Goal: Task Accomplishment & Management: Complete application form

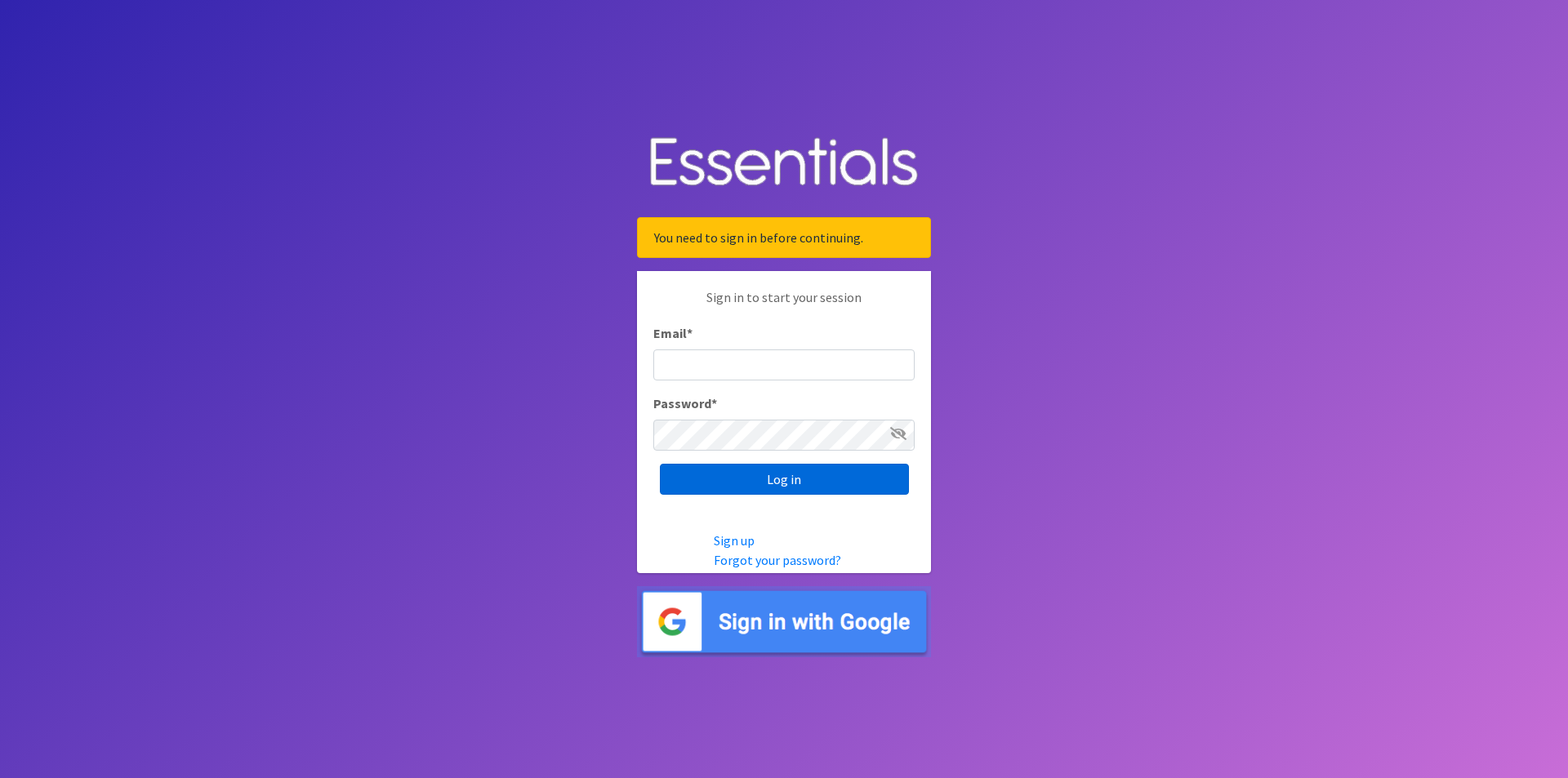
type input "[EMAIL_ADDRESS][DOMAIN_NAME]"
click at [793, 480] on input "Log in" at bounding box center [784, 480] width 250 height 31
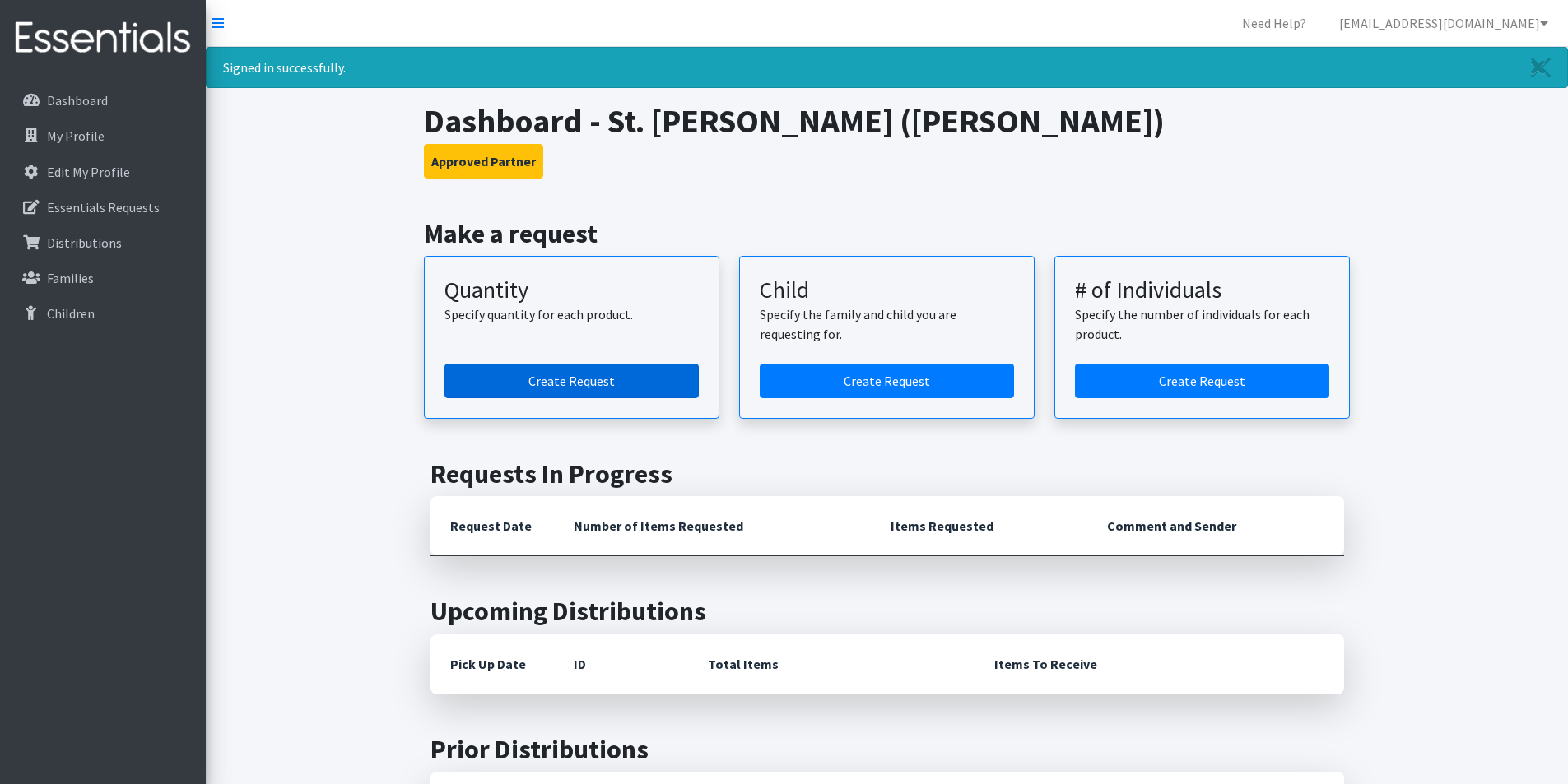
click at [546, 386] on link "Create Request" at bounding box center [571, 380] width 254 height 34
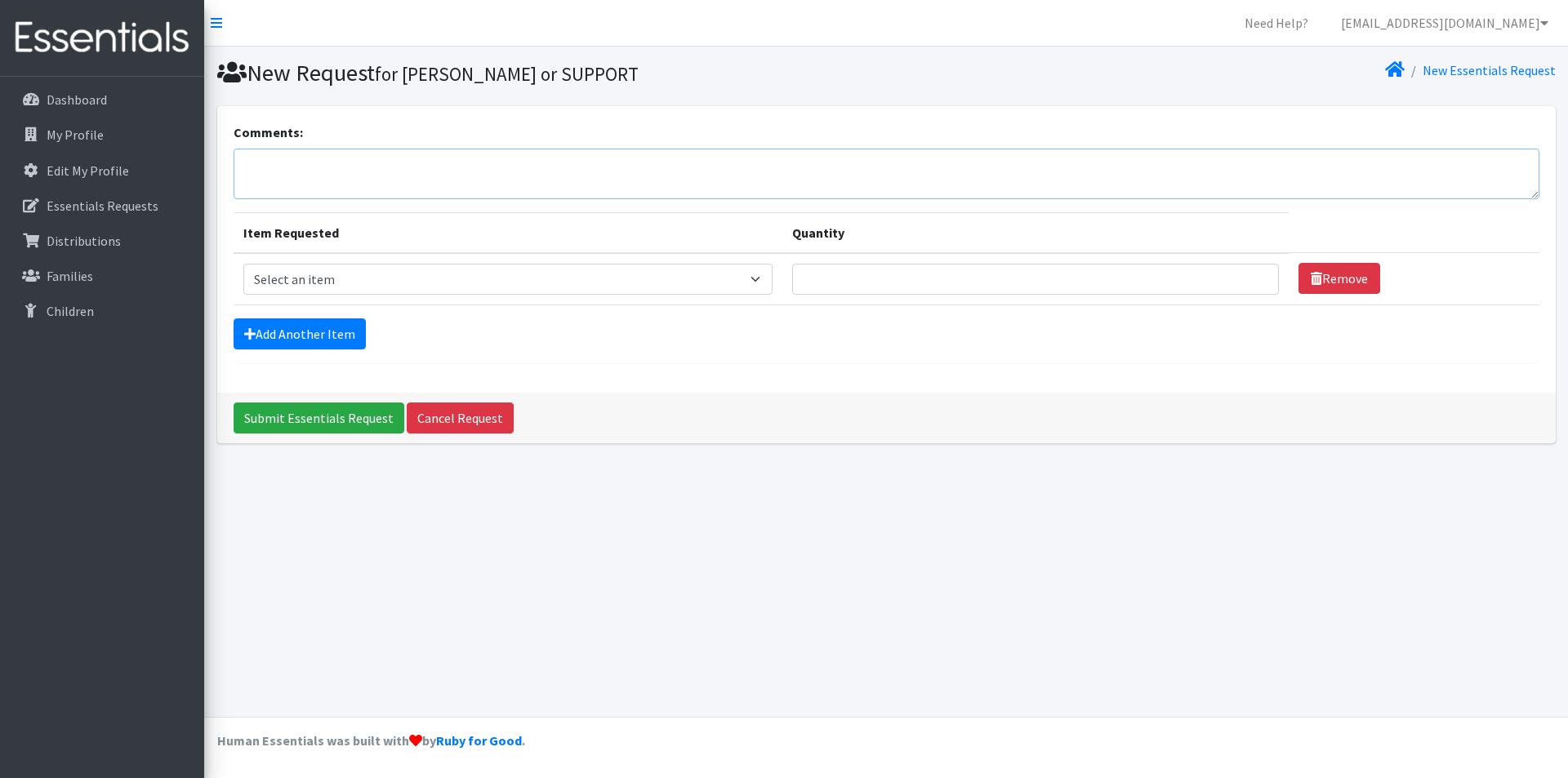
click at [360, 173] on textarea "Comments:" at bounding box center [886, 173] width 1306 height 50
type textarea "A"
type textarea "w"
click at [758, 272] on select "Select an item Diaper (Size 2) Diaper (Size 3) Diaper (Size 4) Diaper (Size 5) …" at bounding box center [507, 280] width 529 height 31
select select "12589"
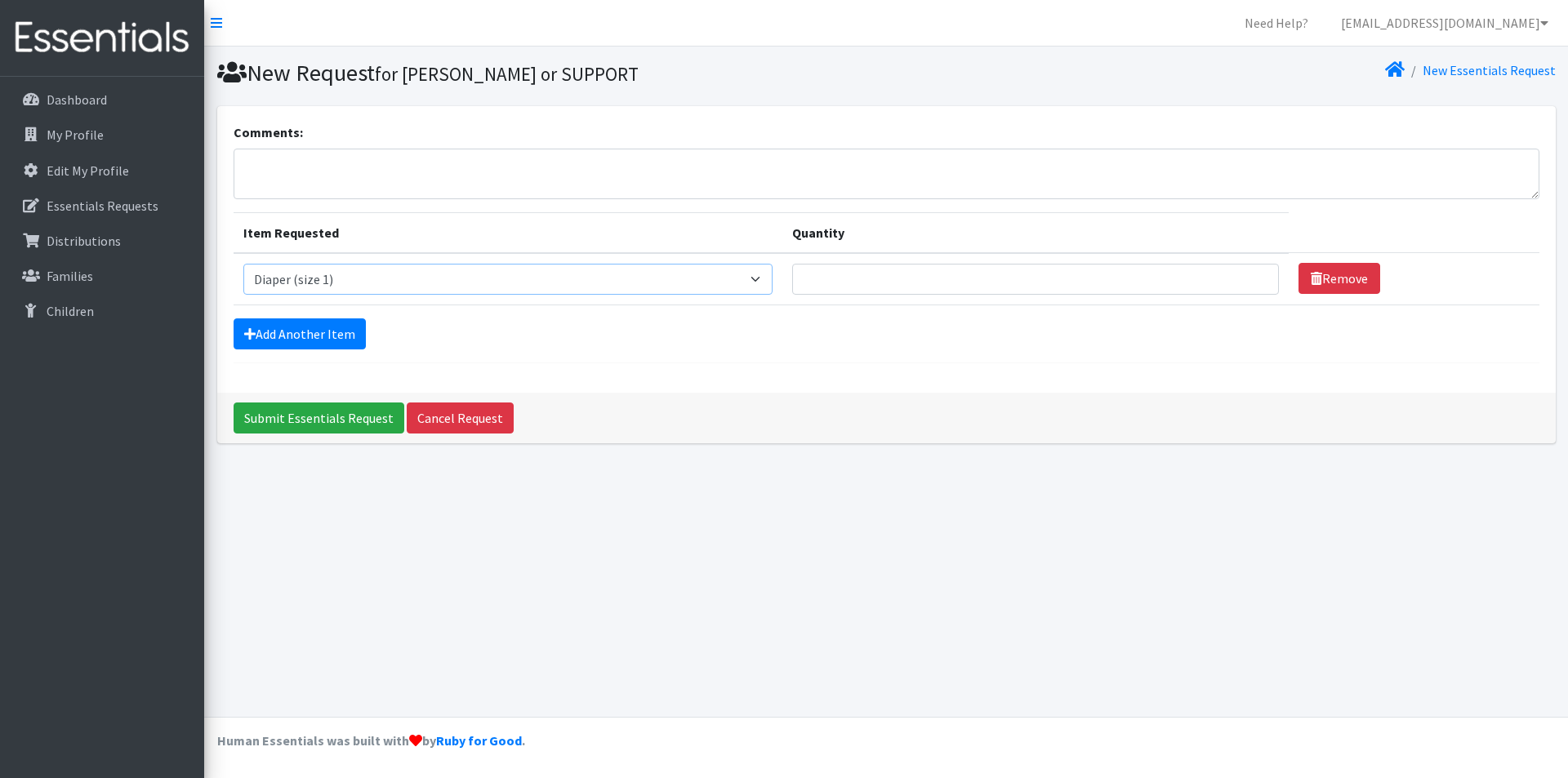
click at [243, 264] on select "Select an item Diaper (Size 2) Diaper (Size 3) Diaper (Size 4) Diaper (Size 5) …" at bounding box center [507, 280] width 529 height 31
click at [935, 272] on input "Quantity" at bounding box center [1036, 280] width 487 height 31
type input "200"
click at [255, 341] on link "Add Another Item" at bounding box center [300, 334] width 132 height 31
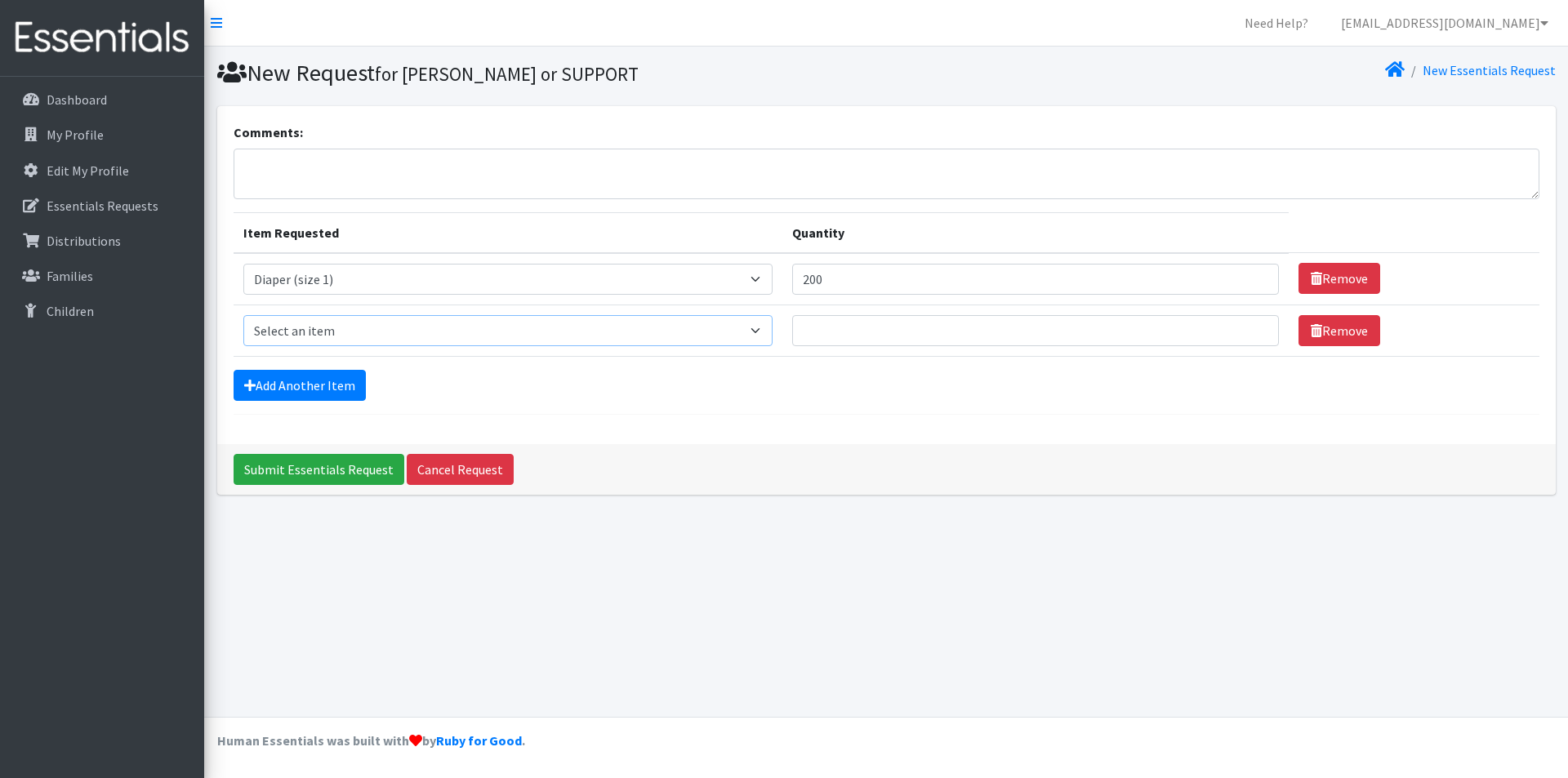
click at [267, 334] on select "Select an item Diaper (Size 2) Diaper (Size 3) Diaper (Size 4) Diaper (Size 5) …" at bounding box center [507, 331] width 529 height 31
select select "2958"
click at [243, 316] on select "Select an item Diaper (Size 2) Diaper (Size 3) Diaper (Size 4) Diaper (Size 5) …" at bounding box center [507, 331] width 529 height 31
click at [873, 340] on input "Quantity" at bounding box center [1036, 331] width 487 height 31
type input "200"
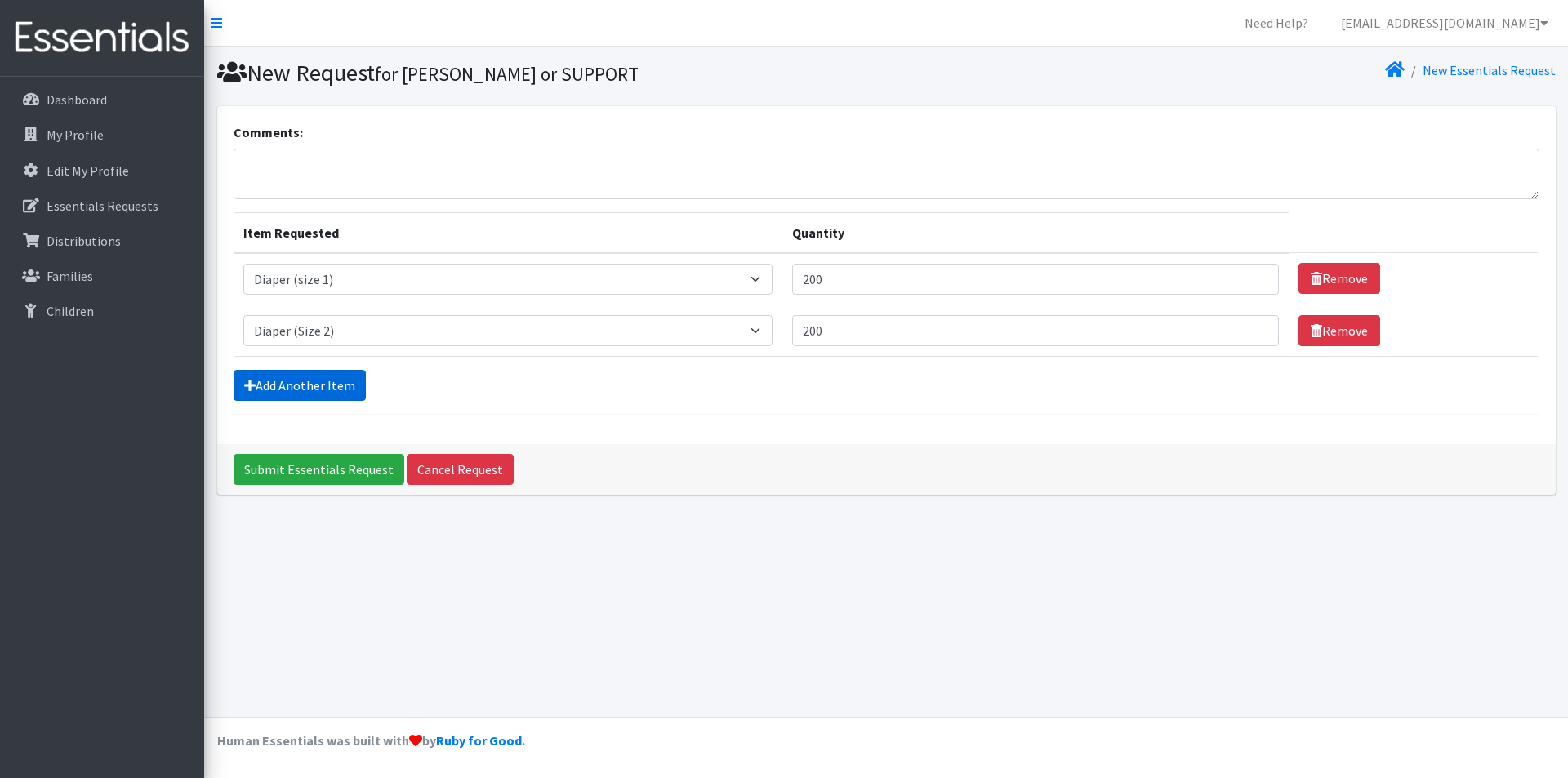
click at [257, 391] on link "Add Another Item" at bounding box center [300, 385] width 132 height 31
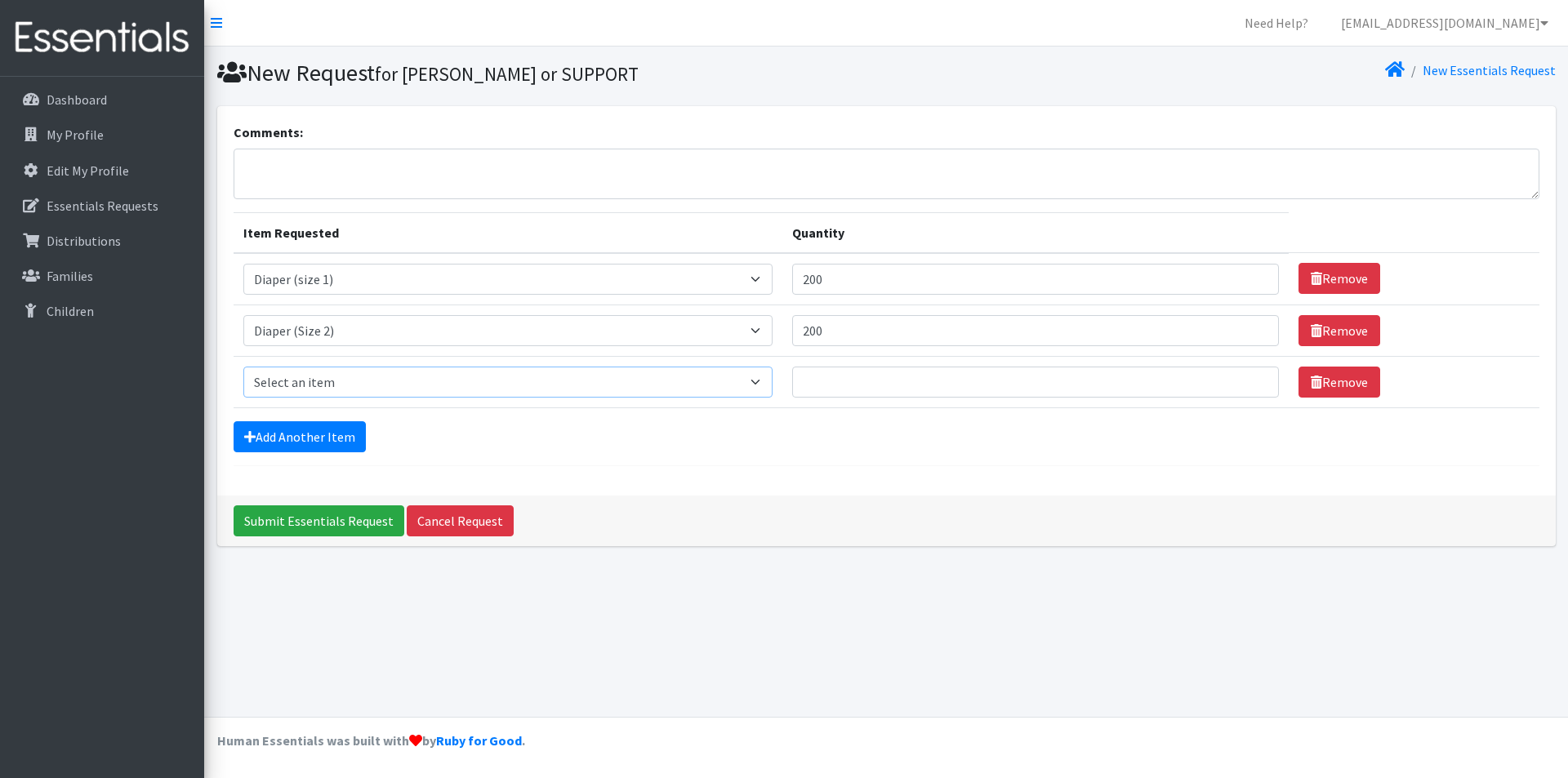
click at [288, 377] on select "Select an item Diaper (Size 2) Diaper (Size 3) Diaper (Size 4) Diaper (Size 5) …" at bounding box center [507, 383] width 529 height 31
select select "2960"
click at [243, 367] on select "Select an item Diaper (Size 2) Diaper (Size 3) Diaper (Size 4) Diaper (Size 5) …" at bounding box center [507, 383] width 529 height 31
click at [825, 378] on input "Quantity" at bounding box center [1036, 383] width 487 height 31
type input "250"
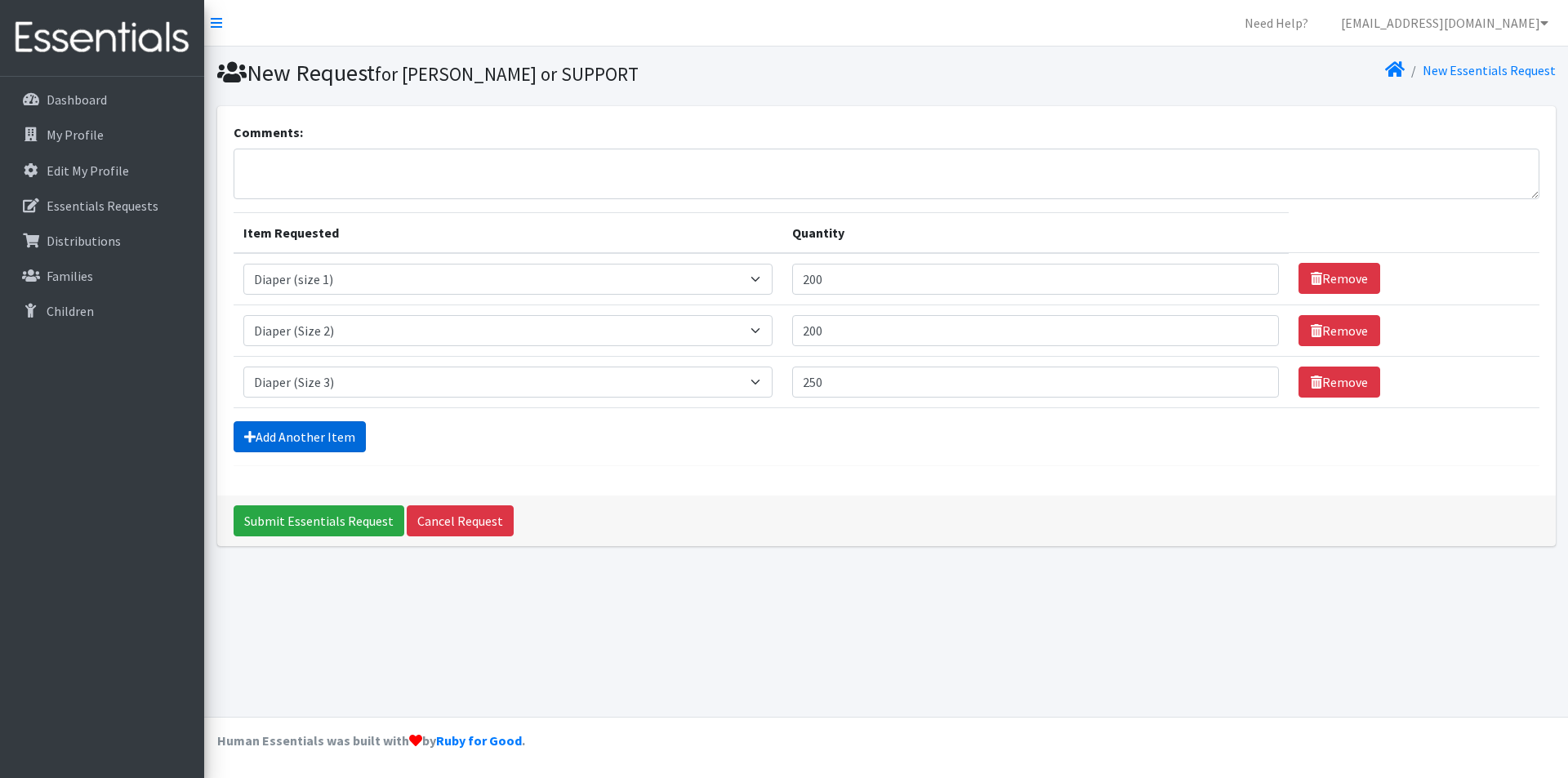
click at [276, 434] on link "Add Another Item" at bounding box center [300, 437] width 132 height 31
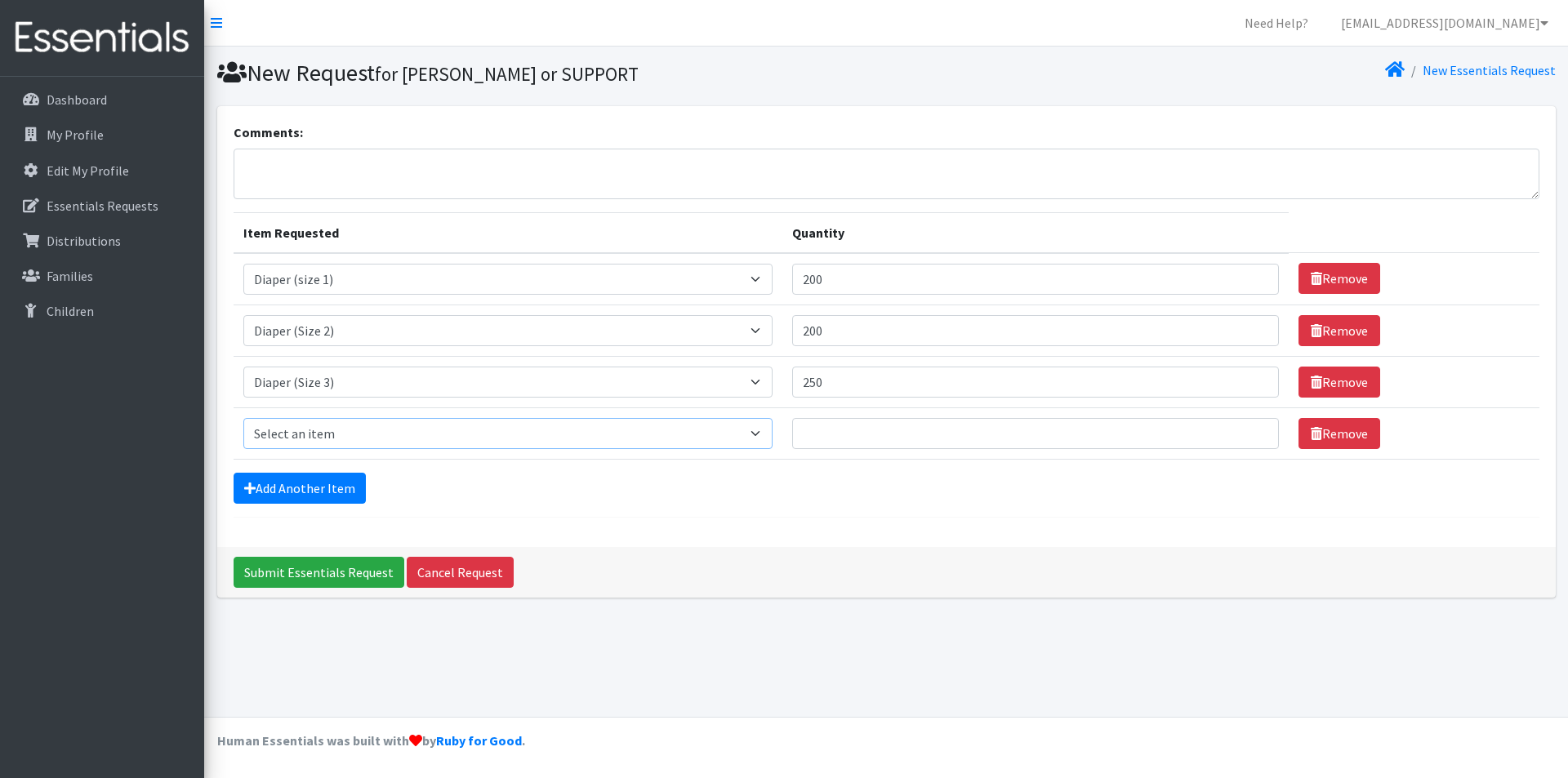
click at [280, 441] on select "Select an item Diaper (Size 2) Diaper (Size 3) Diaper (Size 4) Diaper (Size 5) …" at bounding box center [507, 434] width 529 height 31
select select "2930"
click at [243, 418] on select "Select an item Diaper (Size 2) Diaper (Size 3) Diaper (Size 4) Diaper (Size 5) …" at bounding box center [507, 434] width 529 height 31
click at [846, 437] on input "Quantity" at bounding box center [1036, 434] width 487 height 31
type input "500"
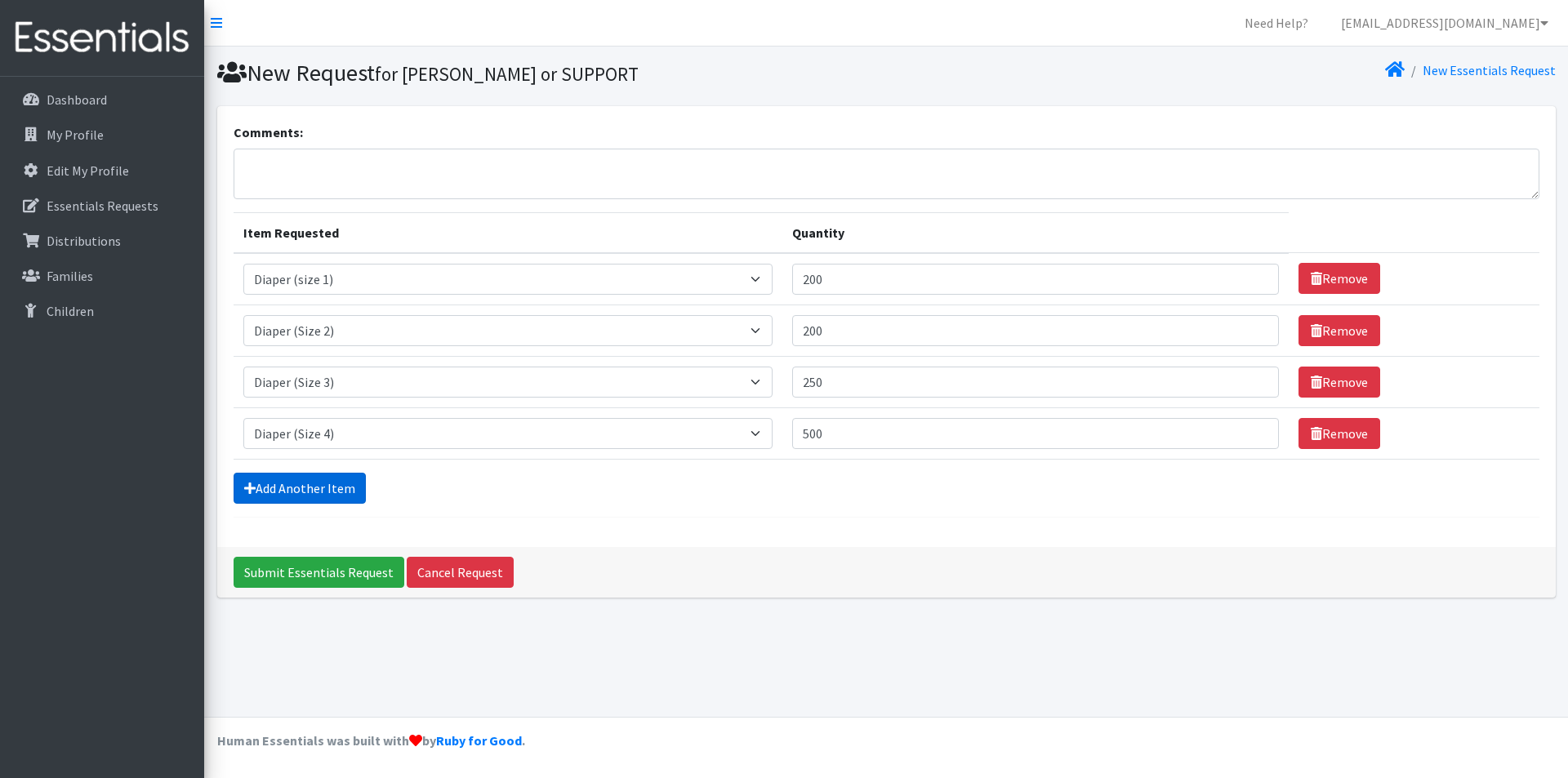
click at [248, 485] on icon at bounding box center [250, 488] width 11 height 13
click at [282, 491] on link "Add Another Item" at bounding box center [300, 488] width 132 height 31
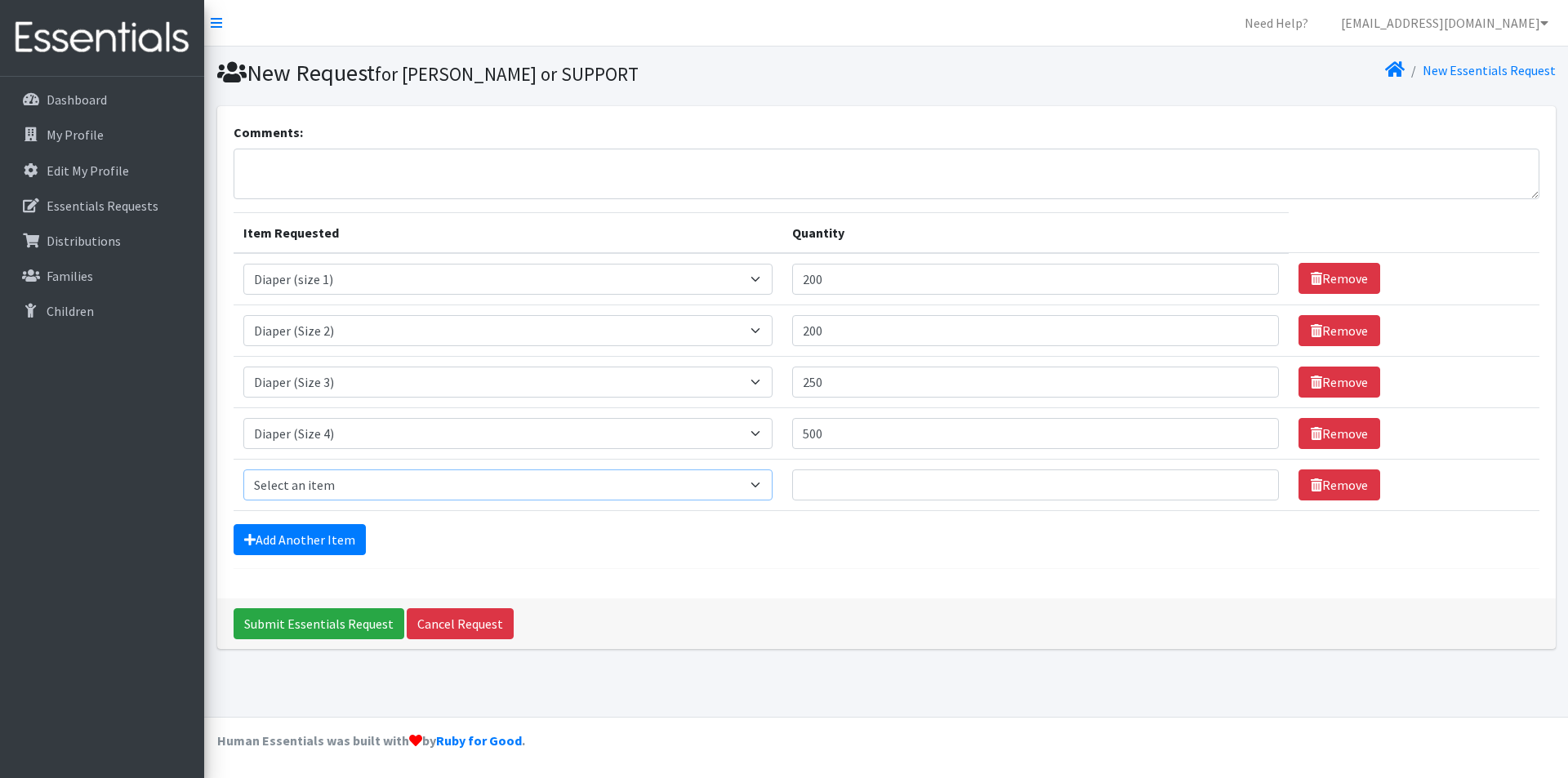
click at [293, 483] on select "Select an item Diaper (Size 2) Diaper (Size 3) Diaper (Size 4) Diaper (Size 5) …" at bounding box center [507, 485] width 529 height 31
select select "2961"
click at [243, 470] on select "Select an item Diaper (Size 2) Diaper (Size 3) Diaper (Size 4) Diaper (Size 5) …" at bounding box center [507, 485] width 529 height 31
click at [822, 480] on input "Quantity" at bounding box center [1036, 485] width 487 height 31
type input "500"
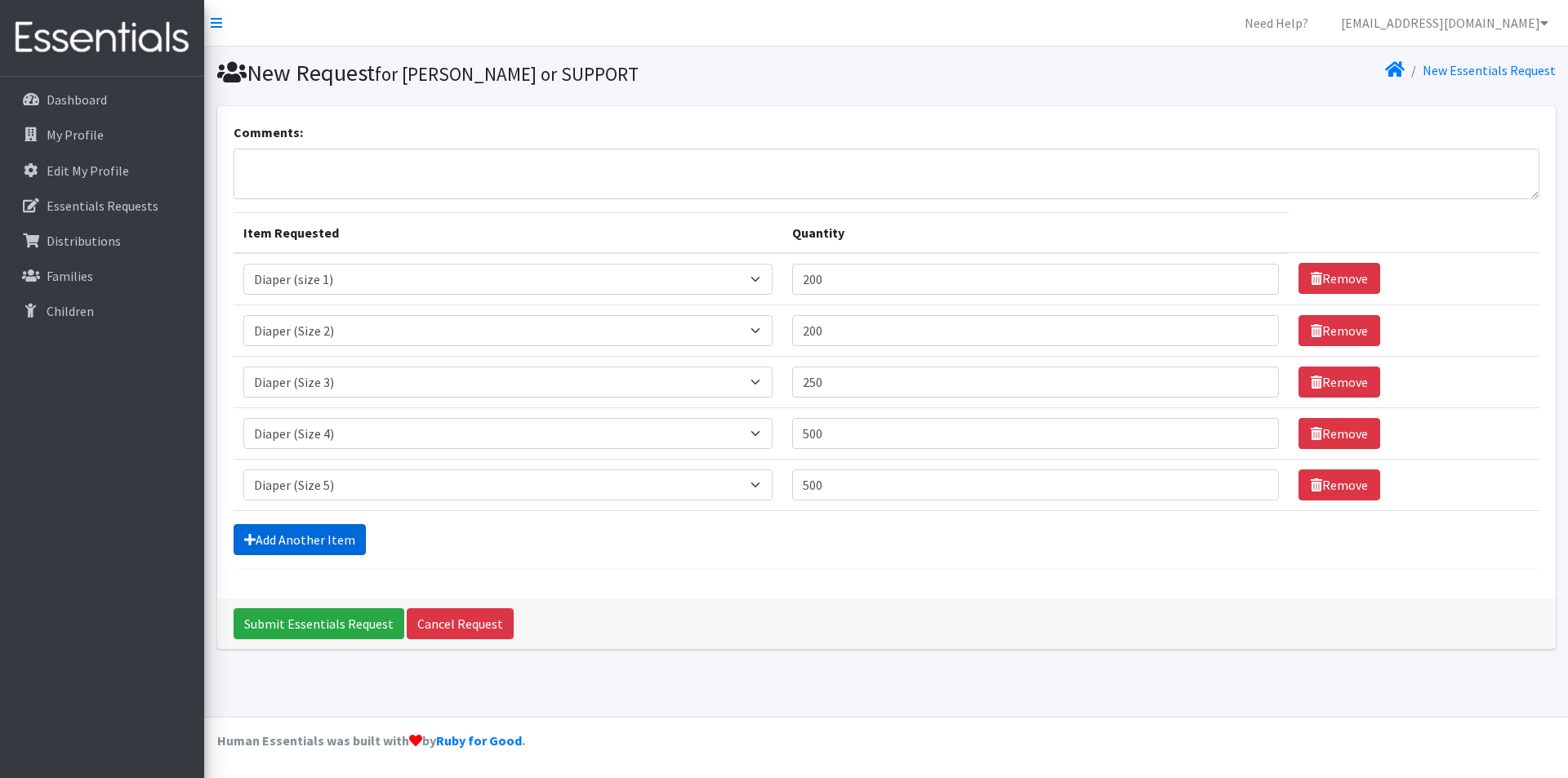
click at [291, 540] on link "Add Another Item" at bounding box center [300, 540] width 132 height 31
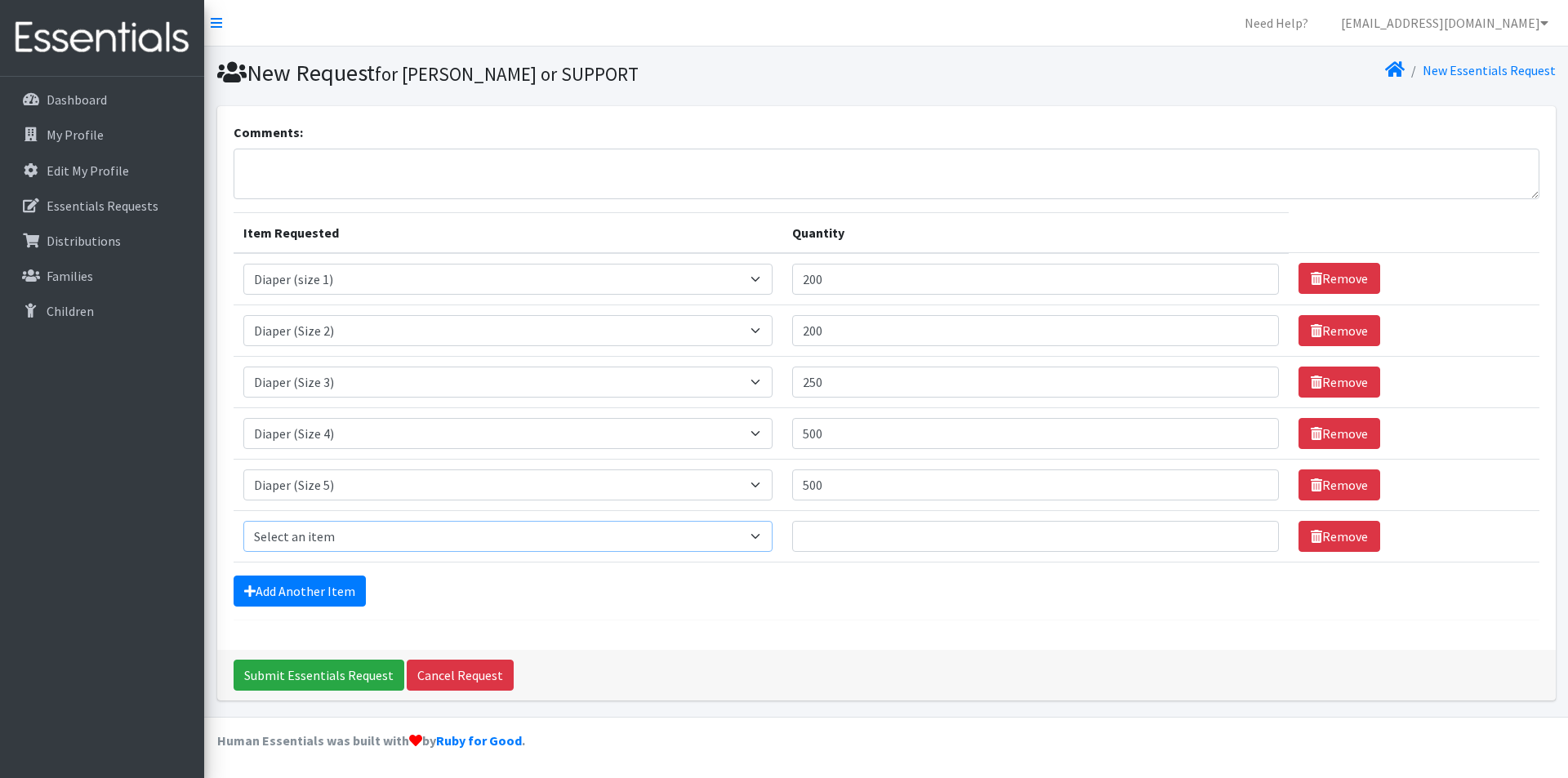
click at [290, 538] on select "Select an item Diaper (Size 2) Diaper (Size 3) Diaper (Size 4) Diaper (Size 5) …" at bounding box center [507, 537] width 529 height 31
select select "2950"
click at [243, 521] on select "Select an item Diaper (Size 2) Diaper (Size 3) Diaper (Size 4) Diaper (Size 5) …" at bounding box center [507, 537] width 529 height 31
click at [870, 533] on input "Quantity" at bounding box center [1036, 537] width 487 height 31
type input "500"
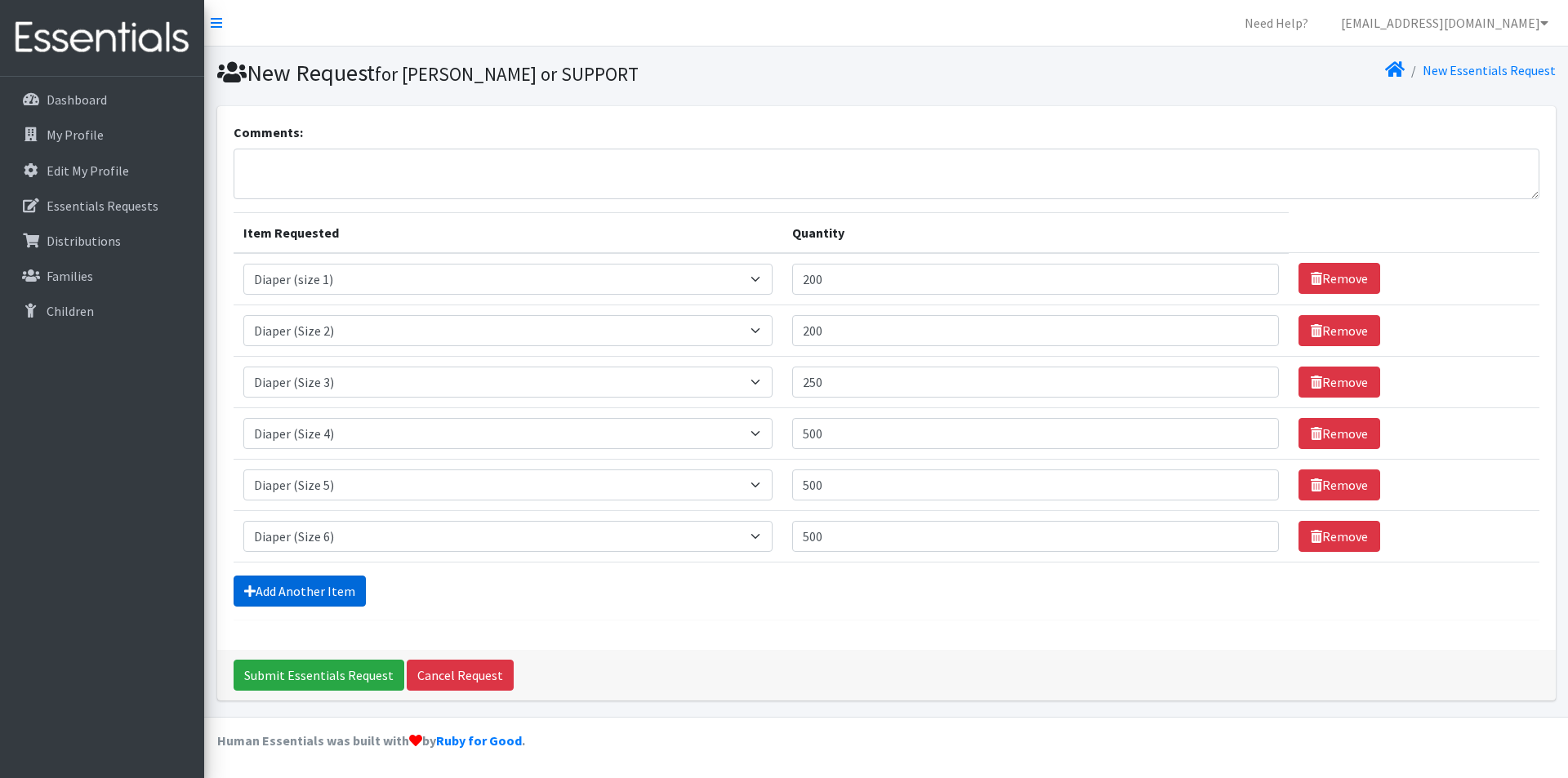
click at [270, 592] on link "Add Another Item" at bounding box center [300, 592] width 132 height 31
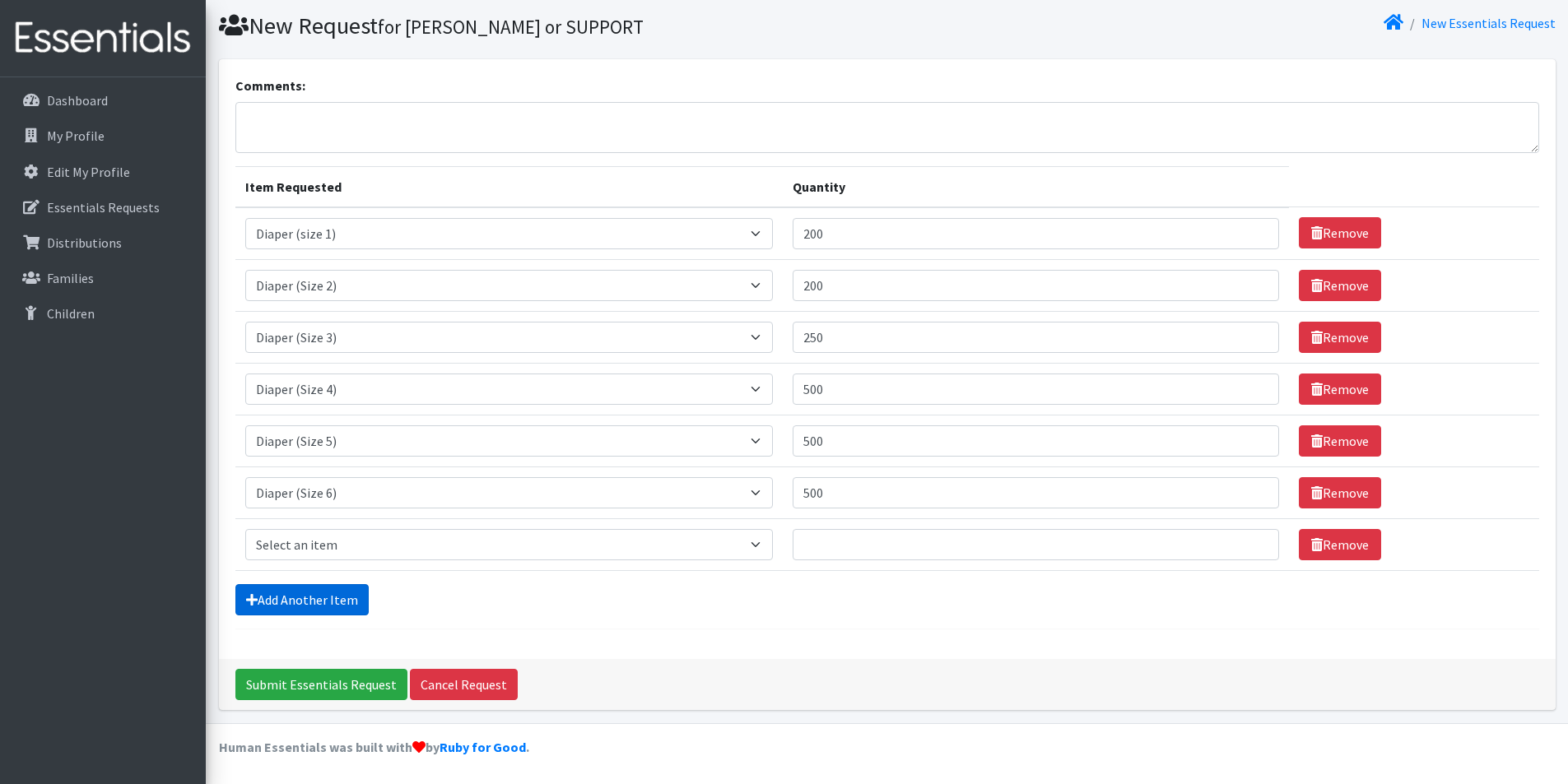
scroll to position [49, 0]
click at [290, 546] on select "Select an item Diaper (Size 2) Diaper (Size 3) Diaper (Size 4) Diaper (Size 5) …" at bounding box center [509, 545] width 529 height 31
select select "2955"
click at [245, 529] on select "Select an item Diaper (Size 2) Diaper (Size 3) Diaper (Size 4) Diaper (Size 5) …" at bounding box center [509, 545] width 529 height 31
click at [865, 538] on input "Quantity" at bounding box center [1035, 545] width 486 height 31
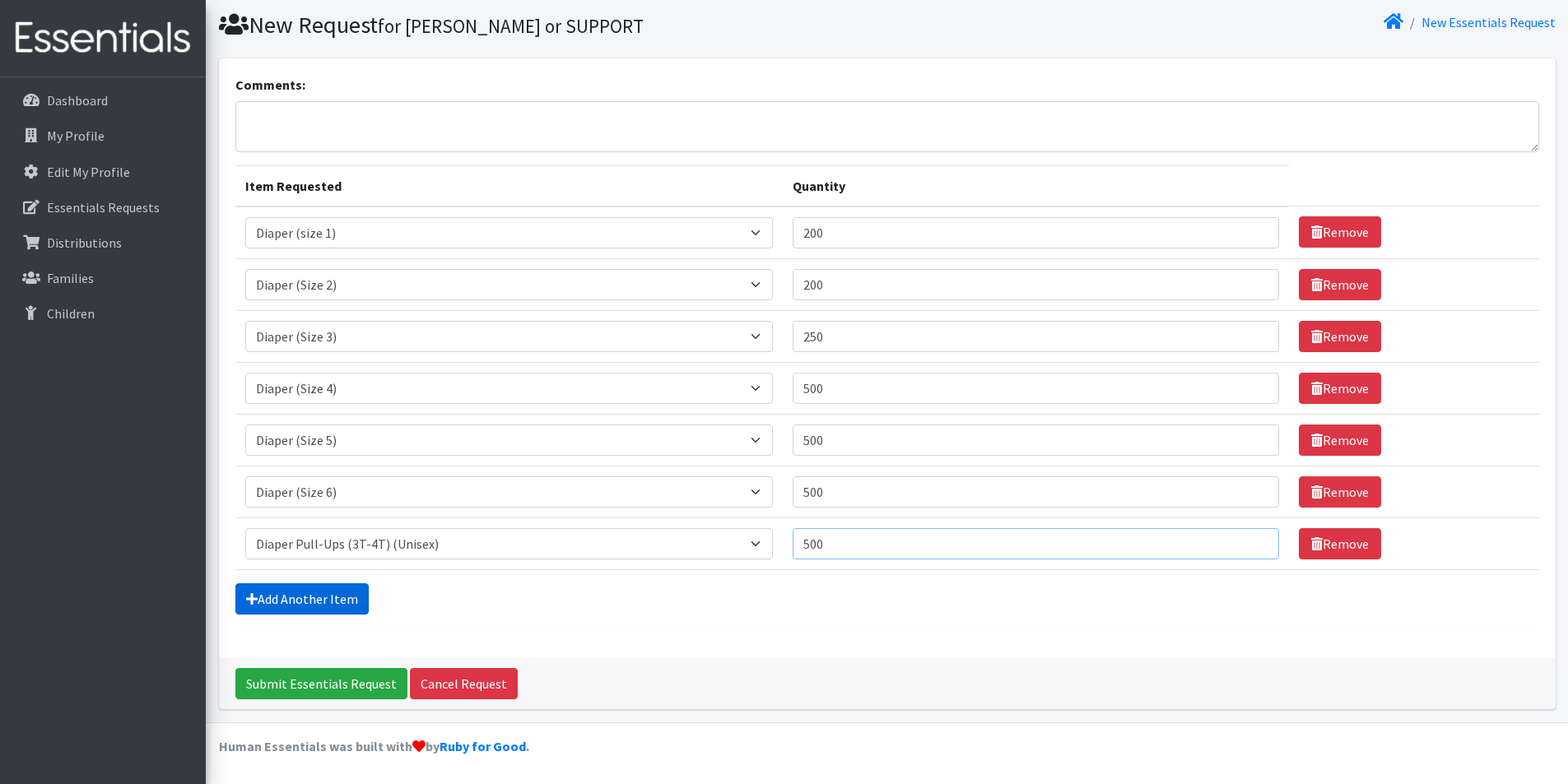
type input "500"
click at [251, 600] on icon at bounding box center [251, 599] width 11 height 13
click at [286, 597] on link "Add Another Item" at bounding box center [302, 599] width 133 height 31
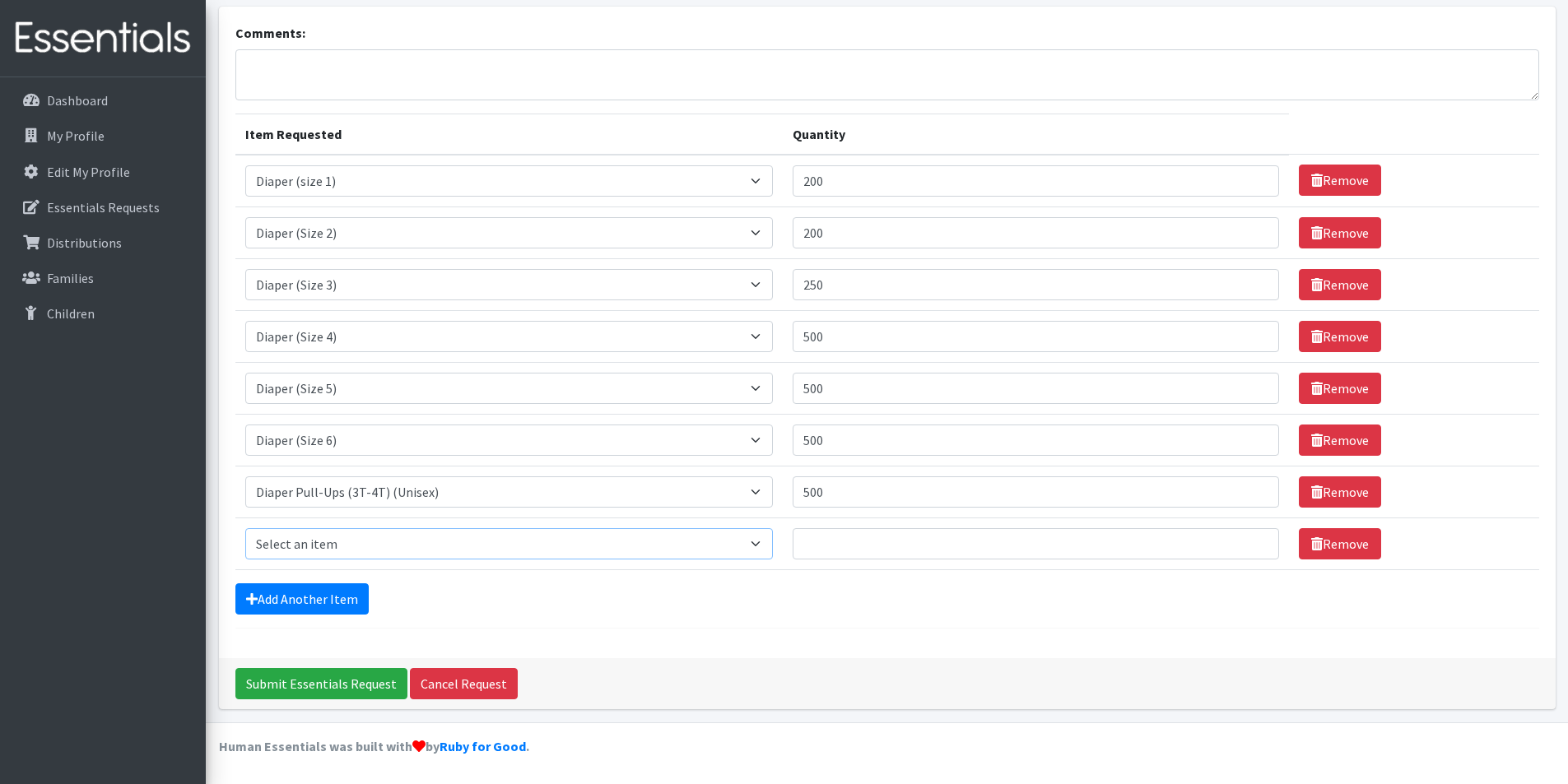
click at [318, 547] on select "Select an item Diaper (Size 2) Diaper (Size 3) Diaper (Size 4) Diaper (Size 5) …" at bounding box center [509, 545] width 529 height 31
select select "2937"
click at [245, 529] on select "Select an item Diaper (Size 2) Diaper (Size 3) Diaper (Size 4) Diaper (Size 5) …" at bounding box center [509, 545] width 529 height 31
click at [811, 539] on input "Quantity" at bounding box center [1035, 545] width 486 height 31
type input "72"
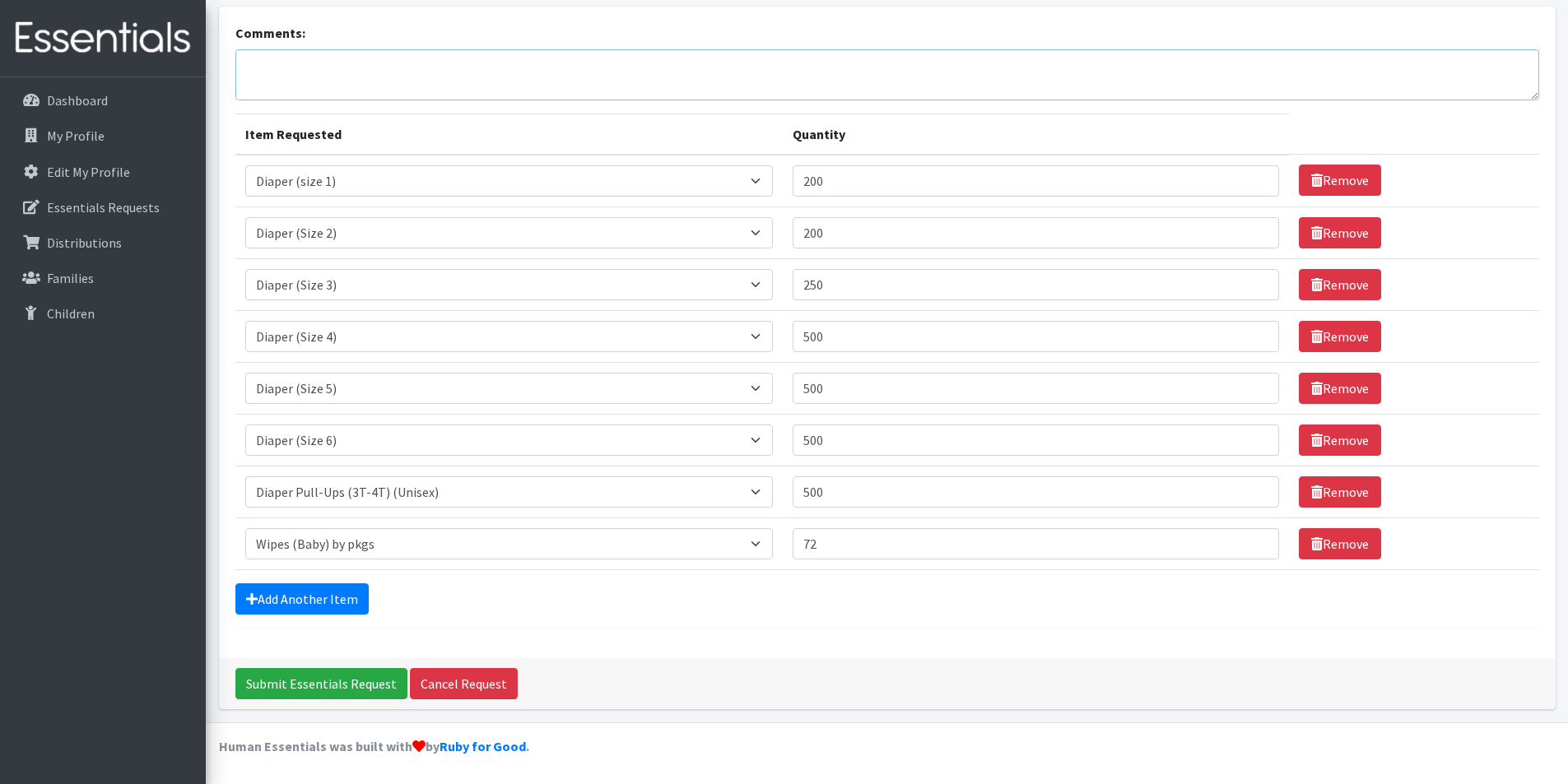
click at [349, 62] on textarea "Comments:" at bounding box center [888, 74] width 1304 height 51
click at [494, 69] on textarea "Will pick up Thursday 9/11. Also curious if the limits remain the same? Thank y…" at bounding box center [888, 74] width 1304 height 51
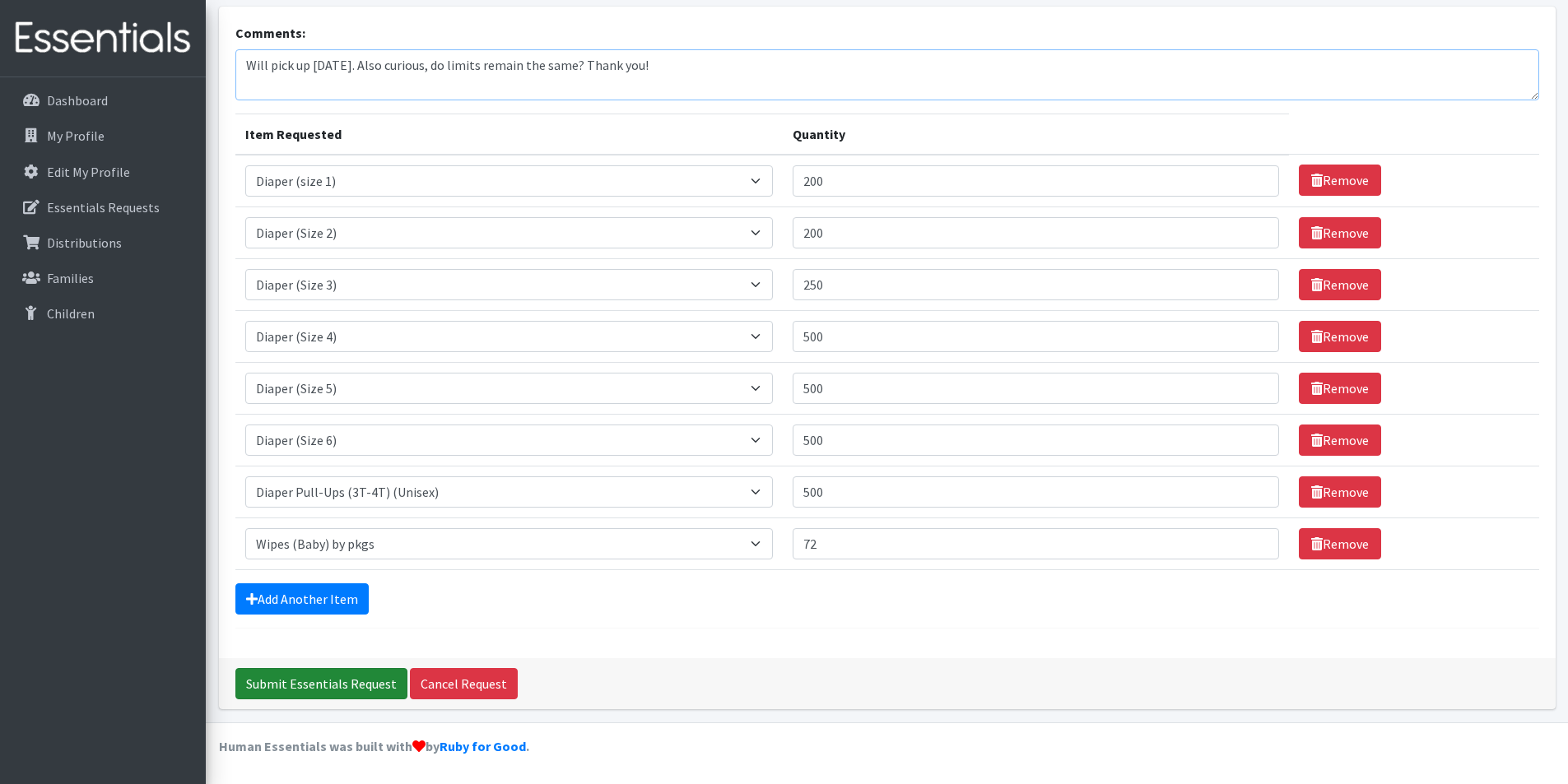
type textarea "Will pick up [DATE]. Also curious, do limits remain the same? Thank you!"
click at [348, 688] on input "Submit Essentials Request" at bounding box center [322, 684] width 172 height 31
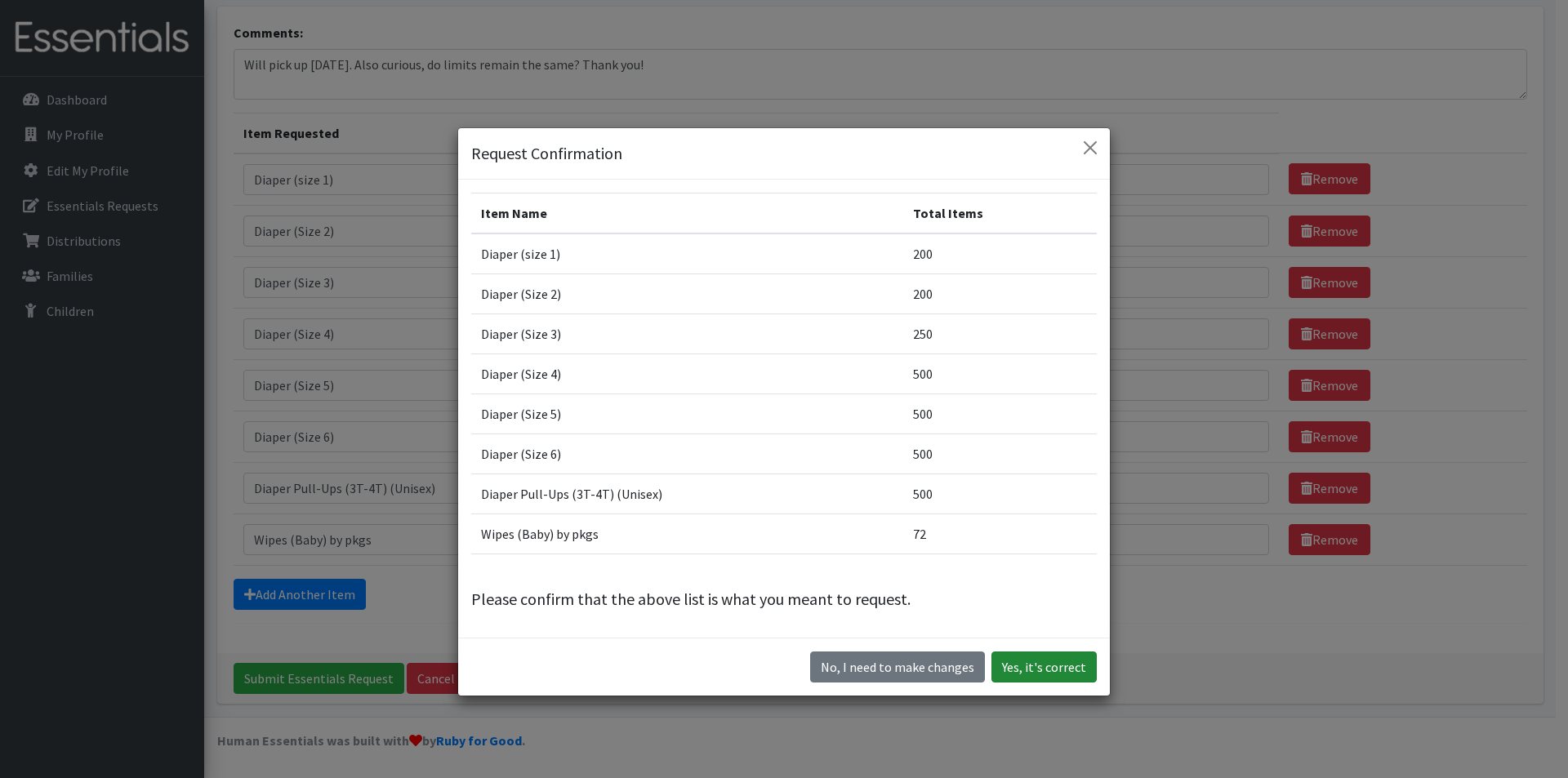
click at [1044, 665] on button "Yes, it's correct" at bounding box center [1044, 667] width 106 height 31
